Goal: Find contact information: Find contact information

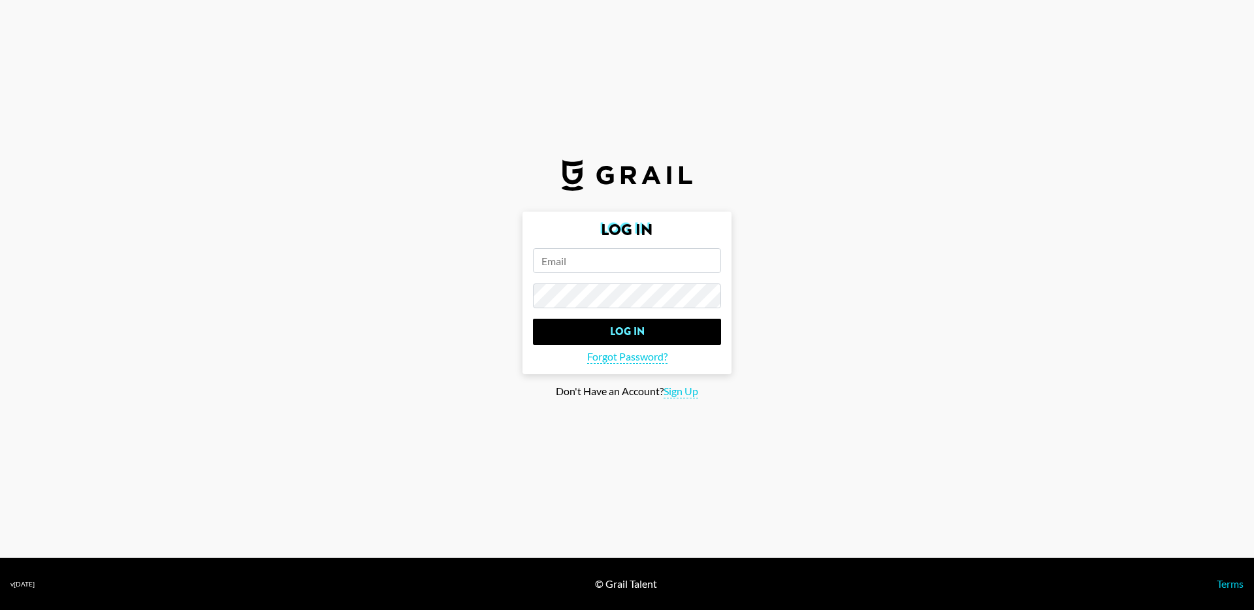
type input "[PERSON_NAME][EMAIL_ADDRESS][PERSON_NAME][DOMAIN_NAME]"
click at [586, 268] on input "[PERSON_NAME][EMAIL_ADDRESS][PERSON_NAME][DOMAIN_NAME]" at bounding box center [627, 260] width 188 height 25
click at [489, 313] on main "Log In [PERSON_NAME][EMAIL_ADDRESS][PERSON_NAME][DOMAIN_NAME] Log In Forgot Pas…" at bounding box center [626, 305] width 1233 height 187
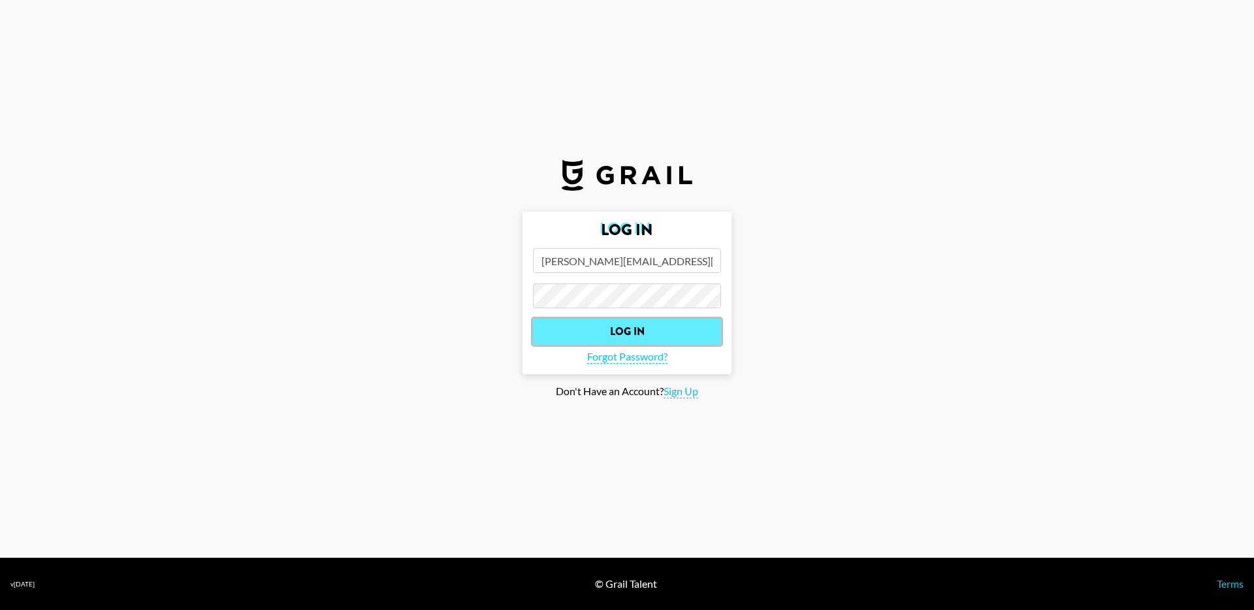
click at [584, 337] on input "Log In" at bounding box center [627, 332] width 188 height 26
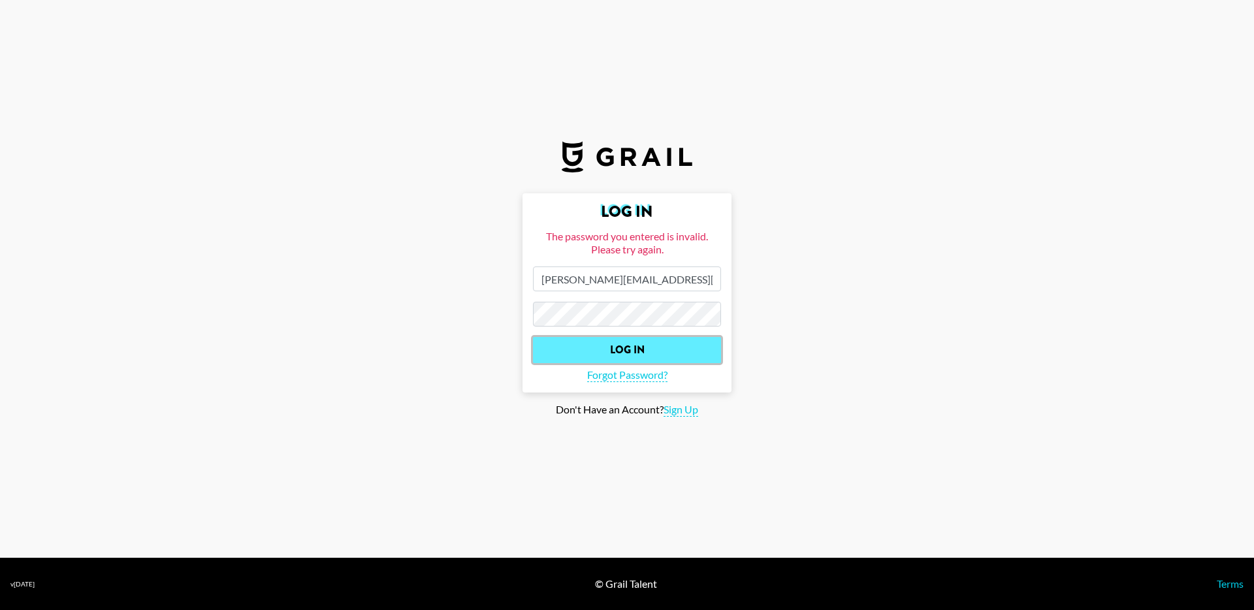
click at [625, 345] on input "Log In" at bounding box center [627, 350] width 188 height 26
click at [633, 374] on span "Forgot Password?" at bounding box center [627, 375] width 80 height 14
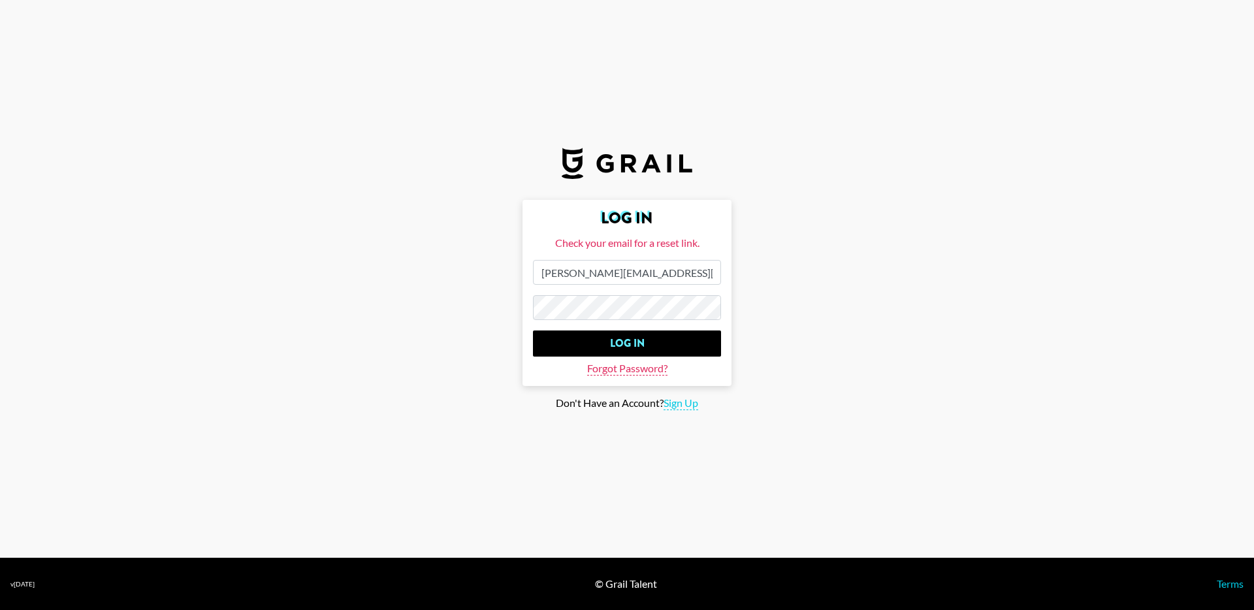
click at [641, 374] on span "Forgot Password?" at bounding box center [627, 369] width 80 height 14
click at [503, 268] on main "Log In Check your email for a reset link. [PERSON_NAME][EMAIL_ADDRESS][PERSON_N…" at bounding box center [626, 305] width 1233 height 210
click at [614, 370] on span "Forgot Password?" at bounding box center [627, 369] width 80 height 14
click at [533, 330] on input "Log In" at bounding box center [627, 343] width 188 height 26
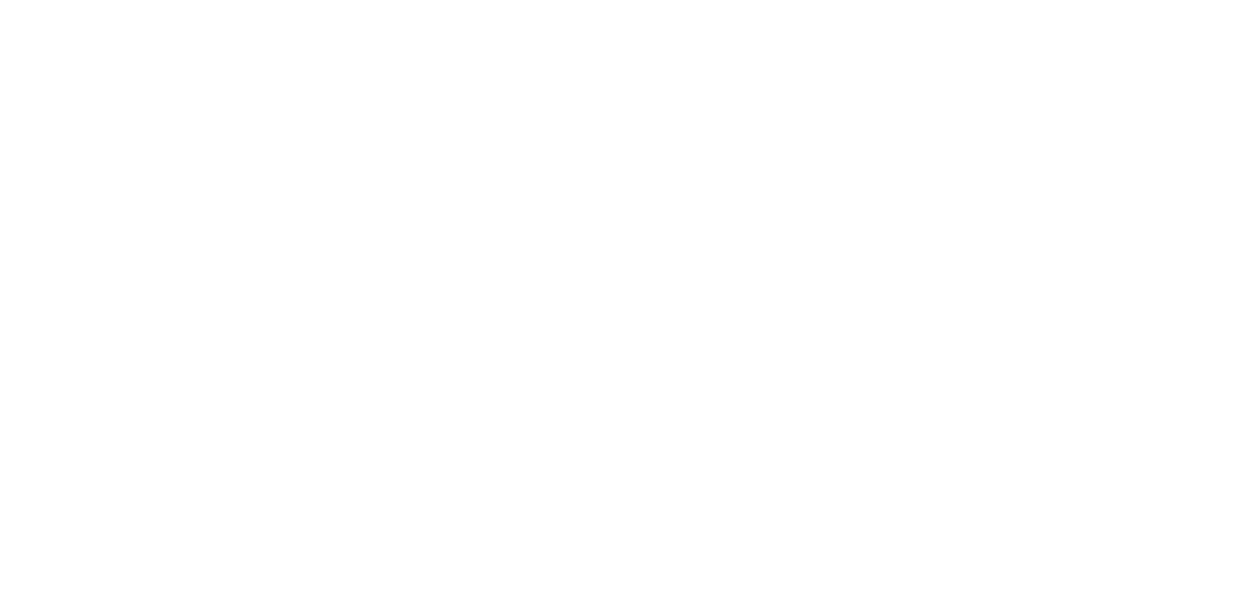
select select "Song"
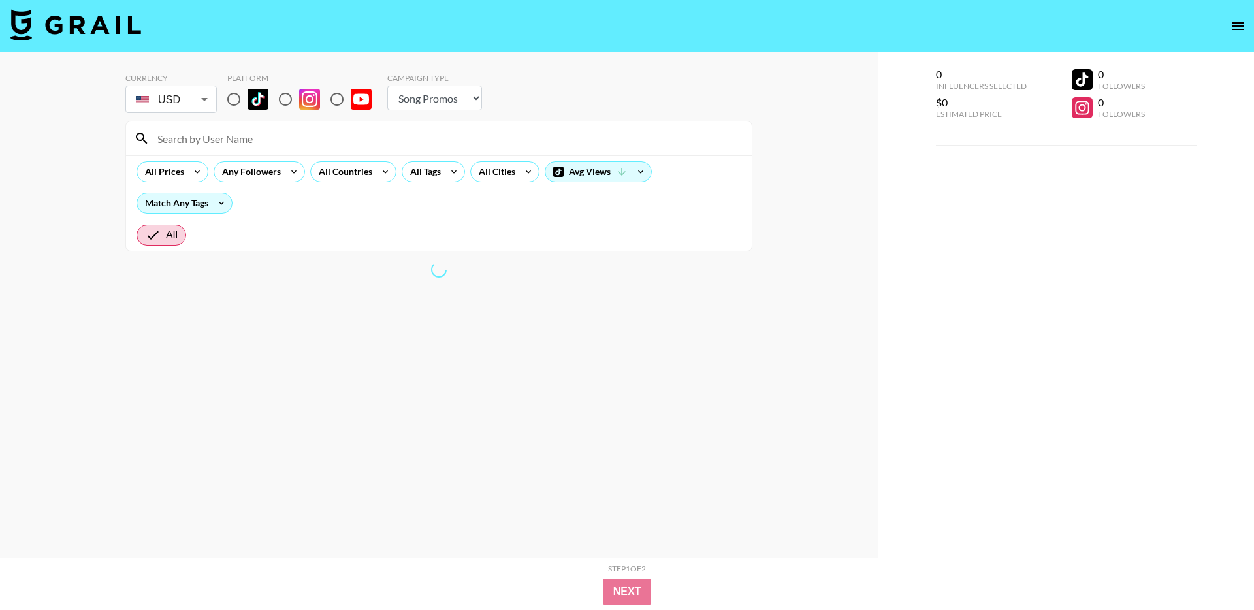
click at [298, 131] on input at bounding box center [447, 138] width 594 height 21
click at [268, 143] on input at bounding box center [447, 138] width 594 height 21
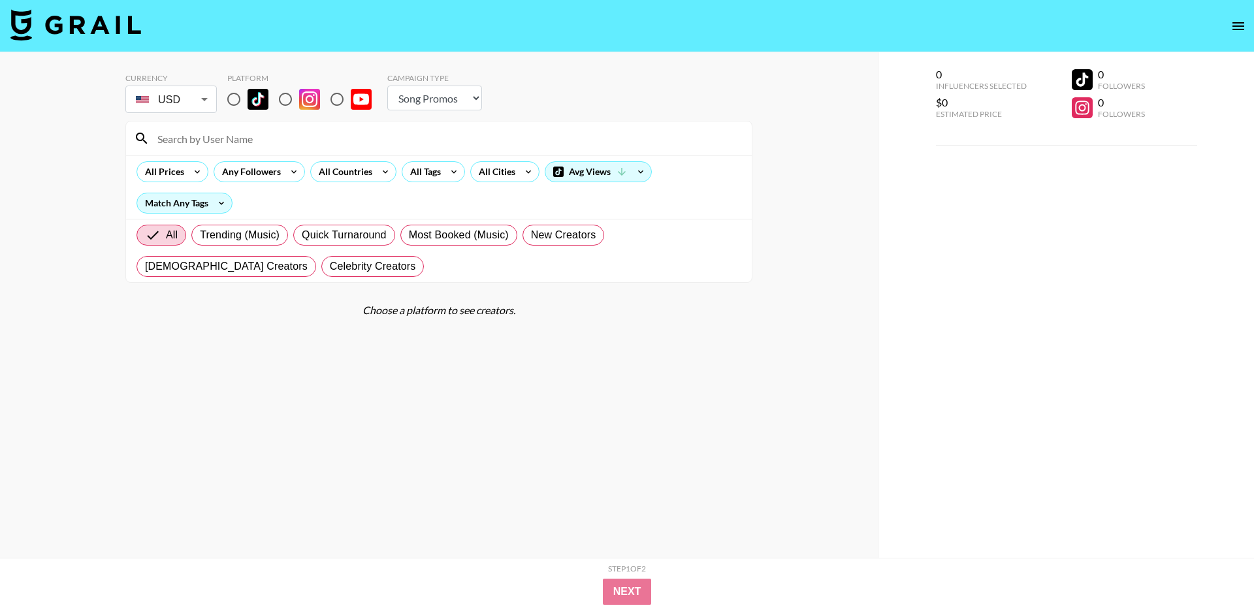
click at [215, 142] on input at bounding box center [447, 138] width 594 height 21
click at [213, 150] on div at bounding box center [439, 138] width 626 height 34
click at [215, 147] on input at bounding box center [447, 138] width 594 height 21
type input "e"
type input ".[PERSON_NAME]"
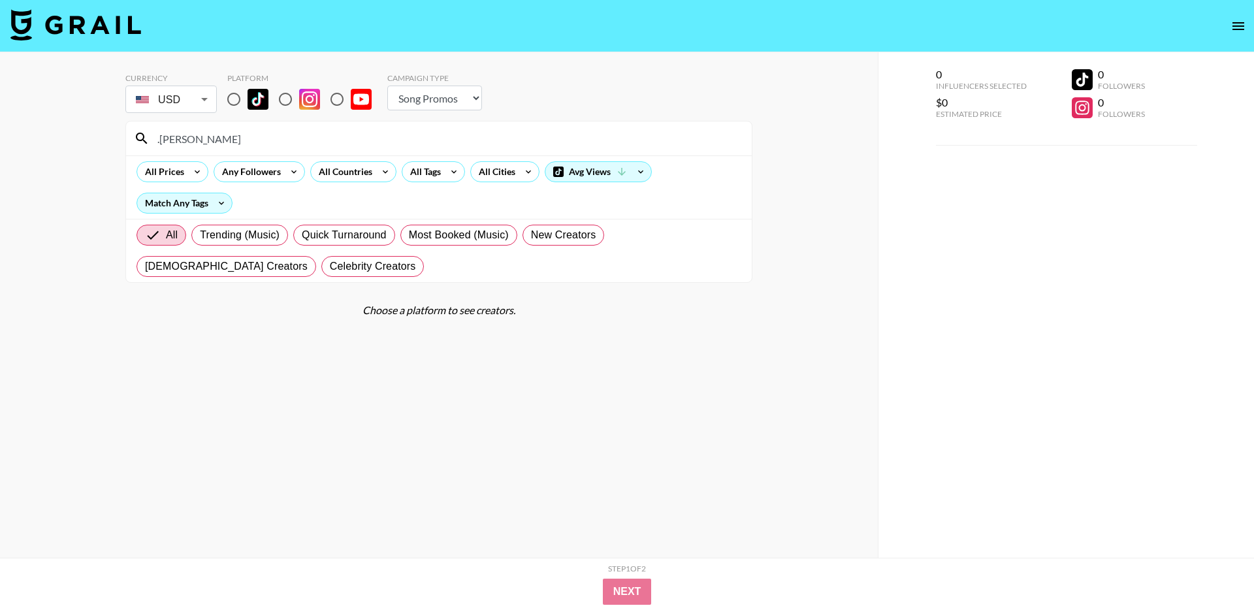
click at [239, 95] on input "radio" at bounding box center [233, 99] width 27 height 27
radio input "true"
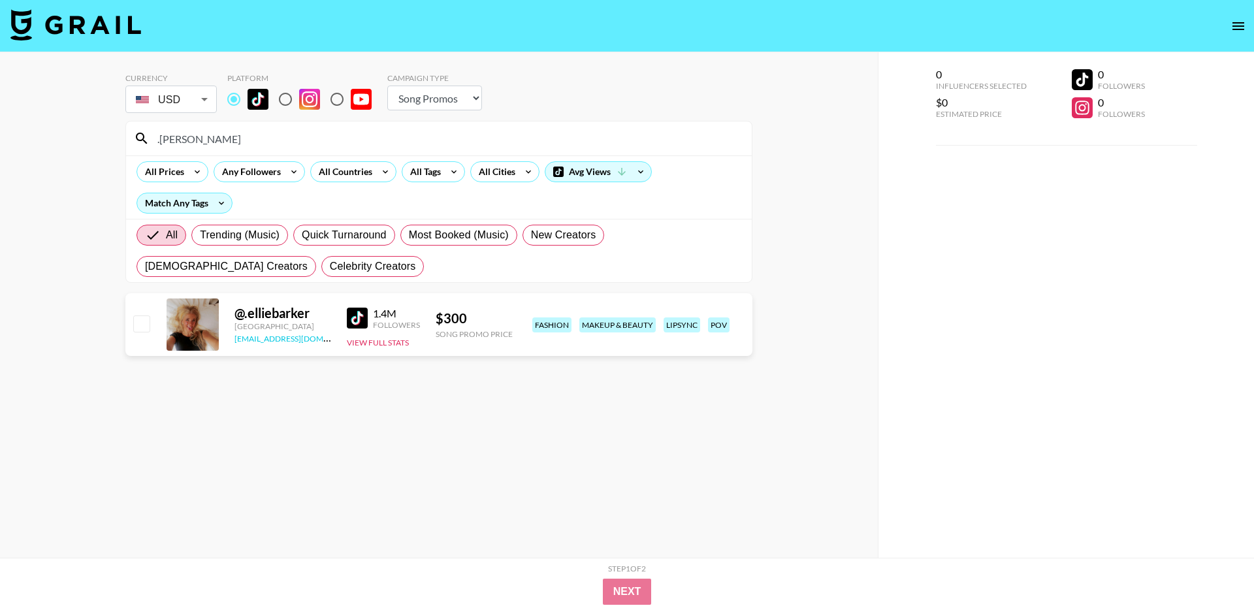
click at [289, 343] on link "[EMAIL_ADDRESS][DOMAIN_NAME]" at bounding box center [299, 337] width 131 height 12
drag, startPoint x: 311, startPoint y: 338, endPoint x: 234, endPoint y: 340, distance: 76.4
click at [234, 340] on div "[EMAIL_ADDRESS][DOMAIN_NAME]" at bounding box center [282, 337] width 97 height 13
copy link "[EMAIL_ADDRESS][DOMAIN_NAME]"
